Goal: Check status: Check status

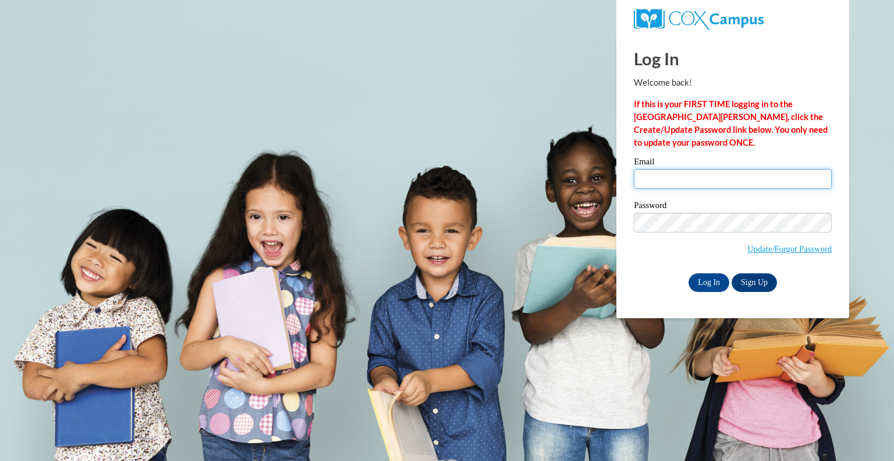
click at [677, 181] on input "Email" at bounding box center [733, 179] width 198 height 20
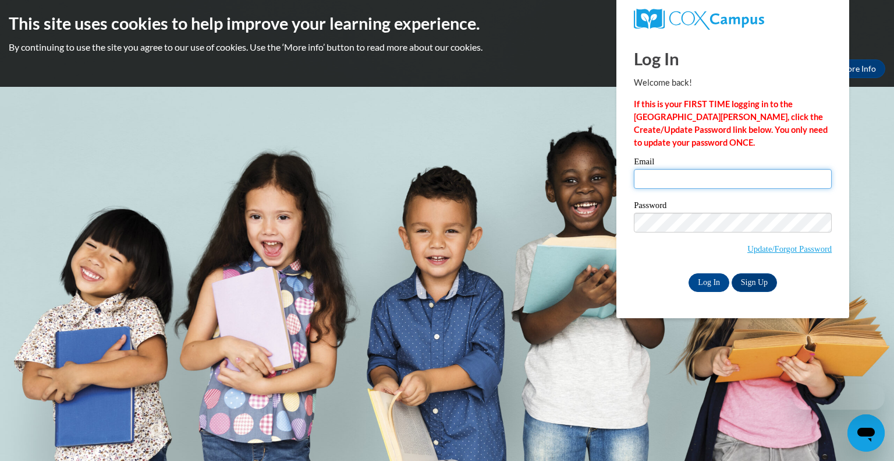
type input "jveser@greenfield.k12.wi.us"
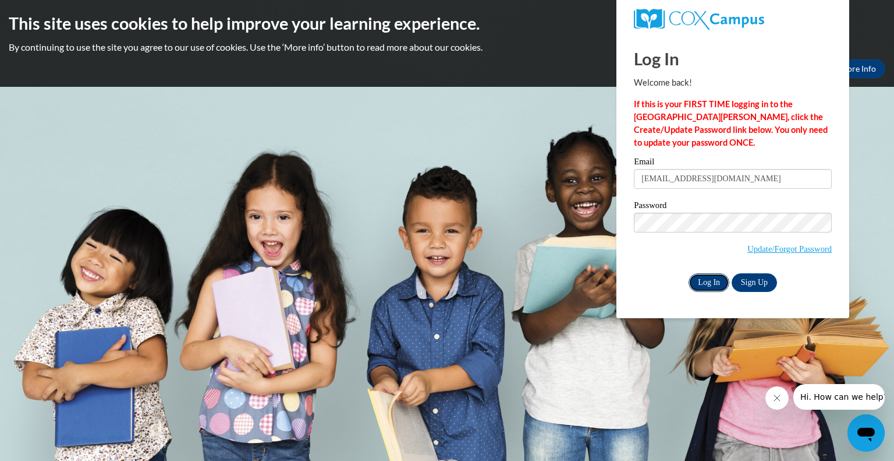
click at [706, 285] on input "Log In" at bounding box center [709, 282] width 41 height 19
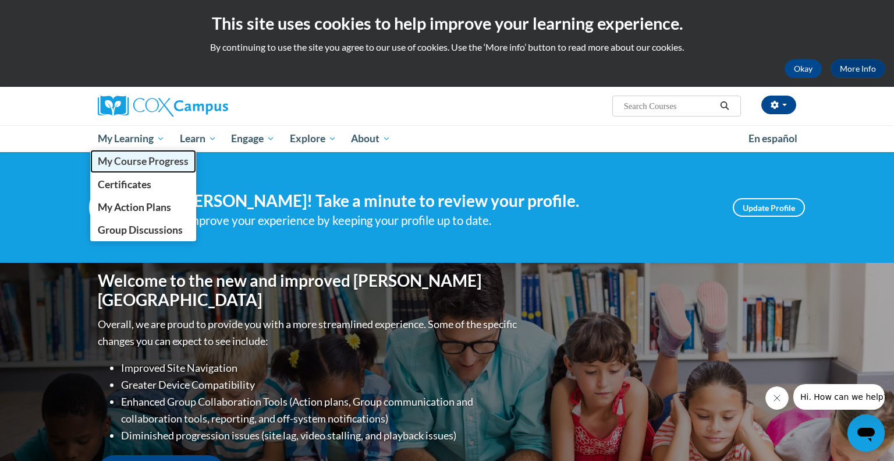
click at [139, 160] on span "My Course Progress" at bounding box center [143, 161] width 91 height 12
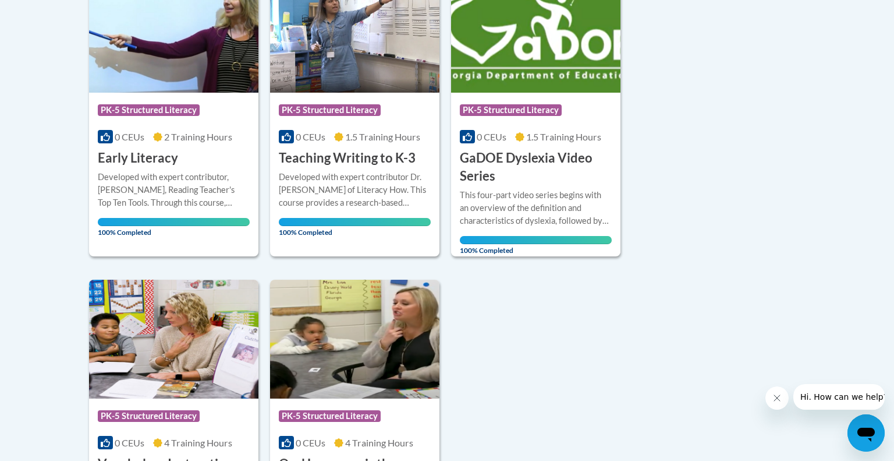
scroll to position [325, 0]
